Goal: Information Seeking & Learning: Learn about a topic

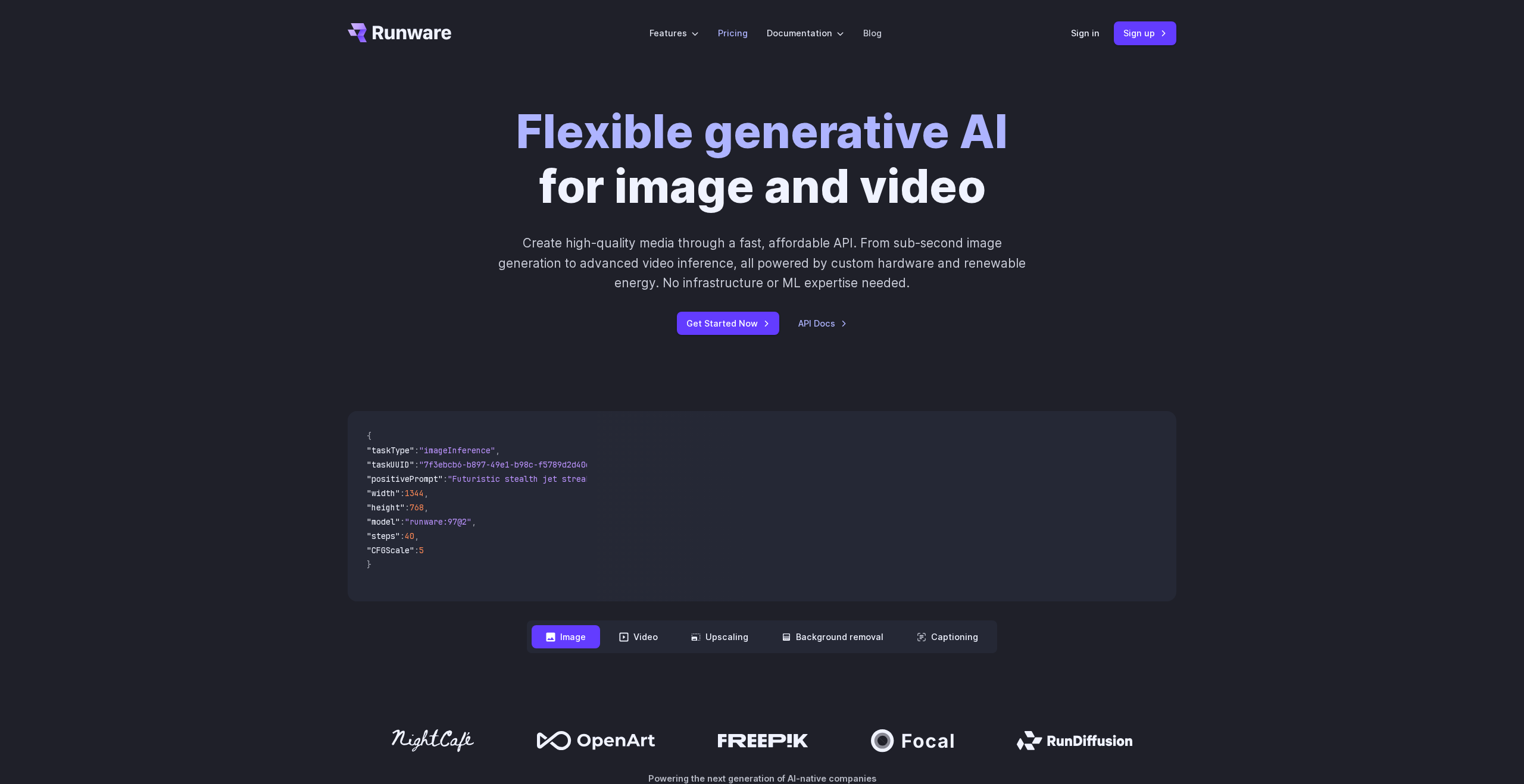
click at [727, 40] on li "Pricing" at bounding box center [733, 33] width 49 height 33
click at [727, 33] on link "Pricing" at bounding box center [733, 33] width 30 height 14
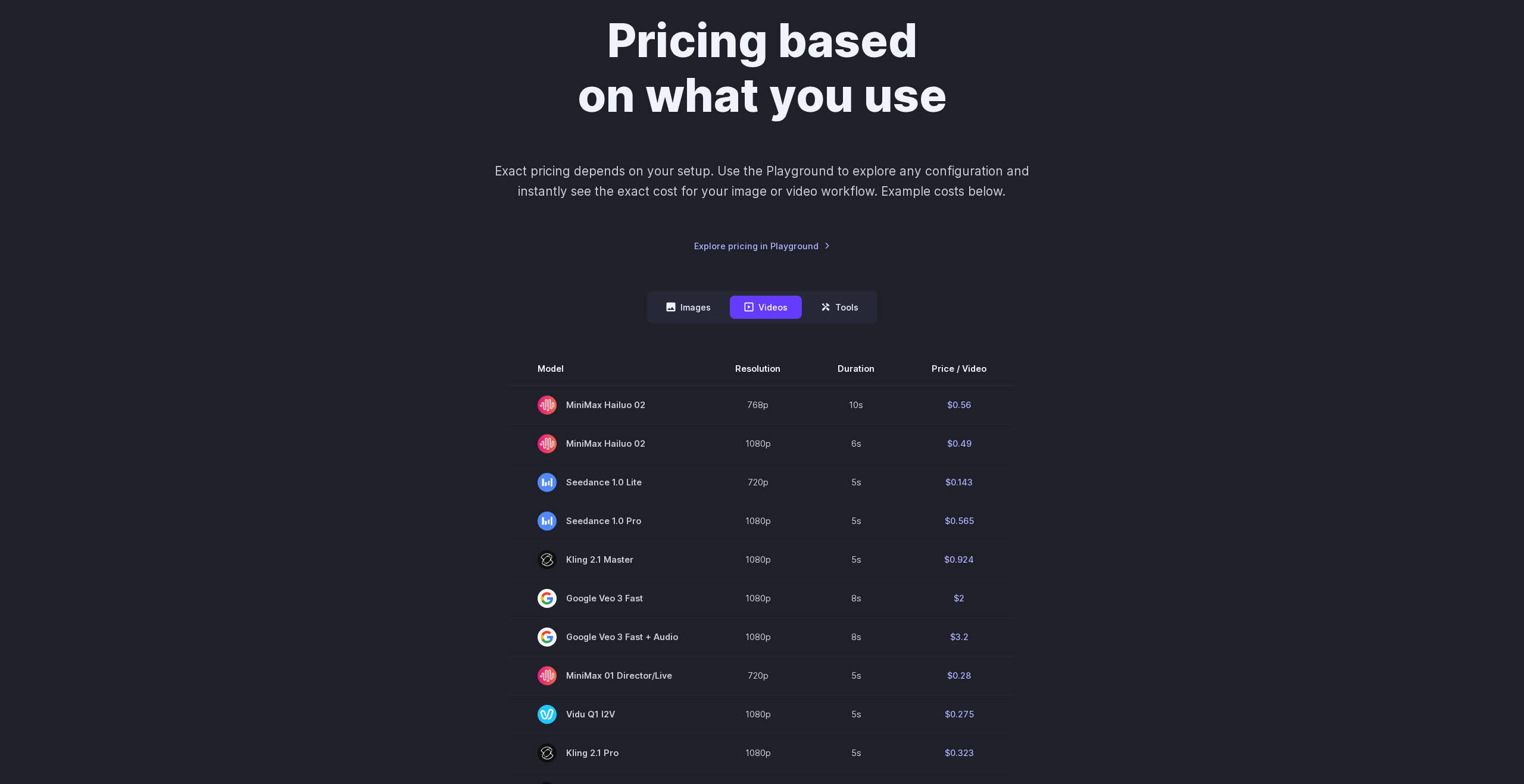
scroll to position [119, 0]
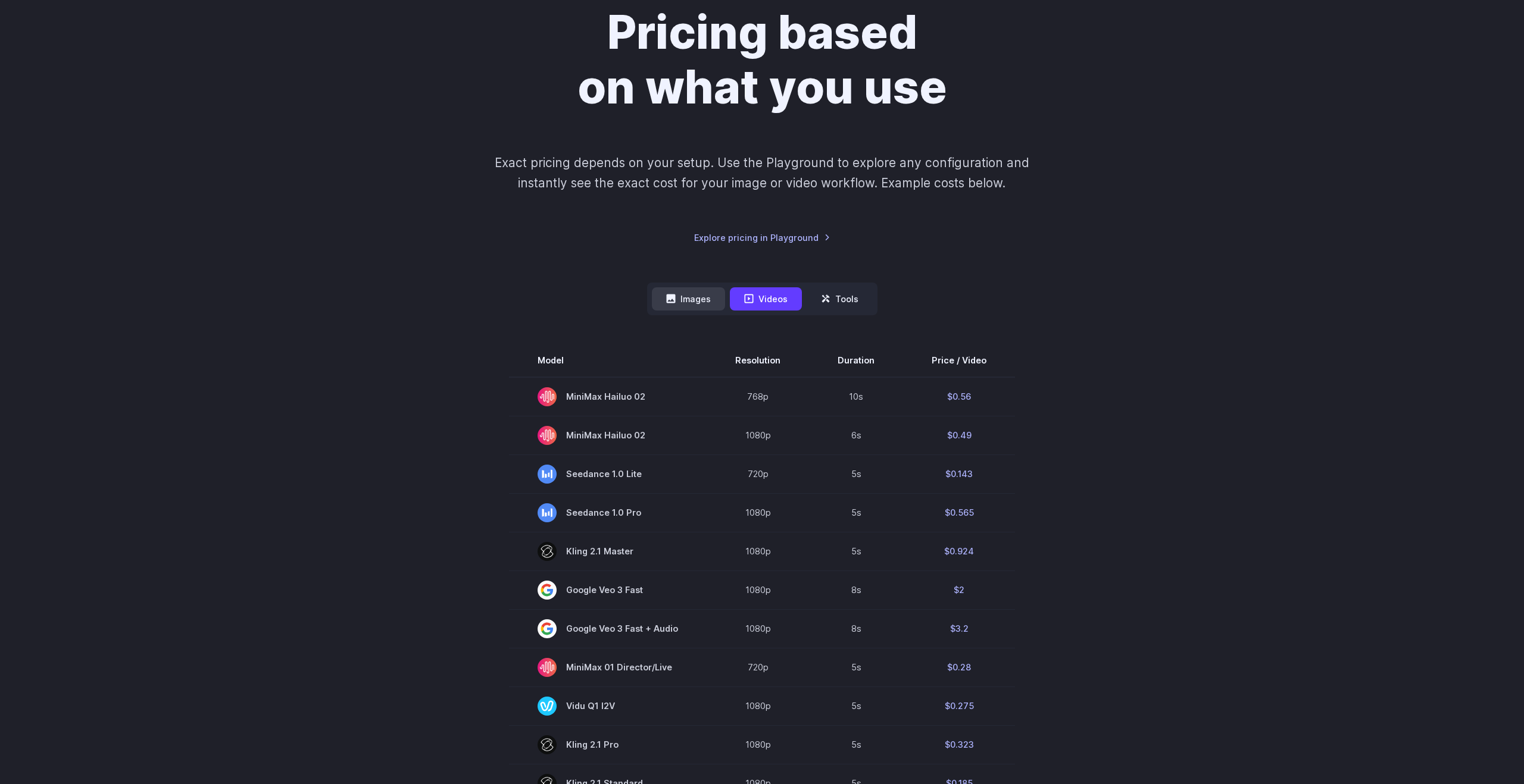
click at [703, 298] on button "Images" at bounding box center [688, 299] width 73 height 23
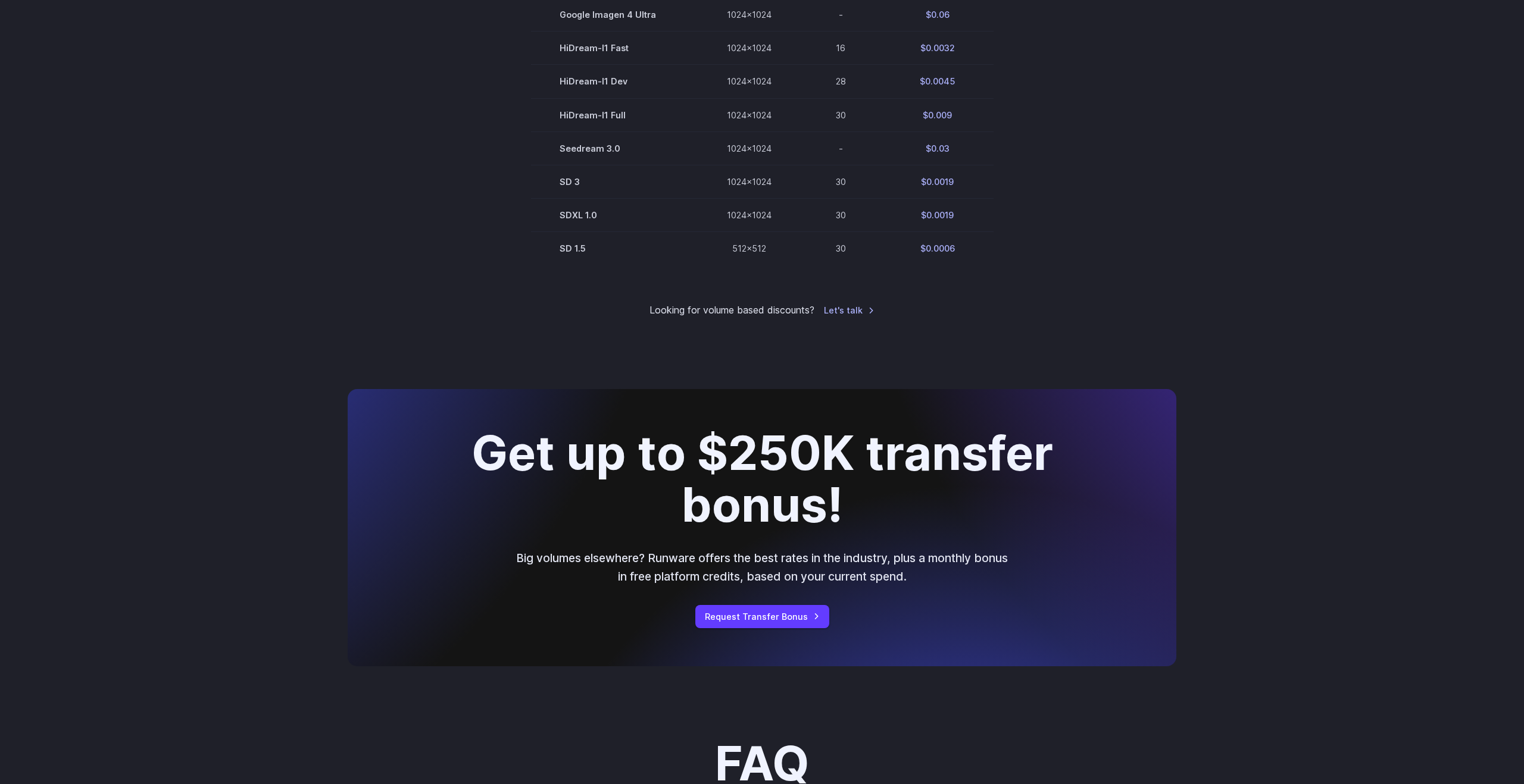
scroll to position [804, 0]
